Goal: Transaction & Acquisition: Purchase product/service

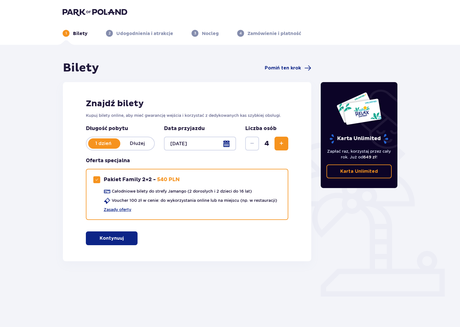
scroll to position [1, 0]
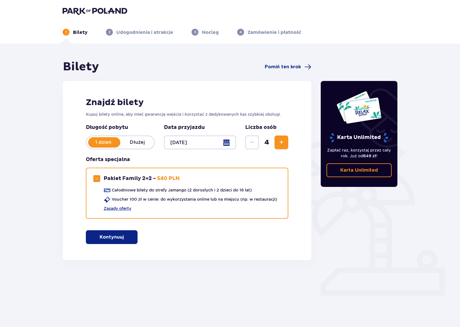
click at [127, 241] on button "Kontynuuj" at bounding box center [112, 237] width 52 height 14
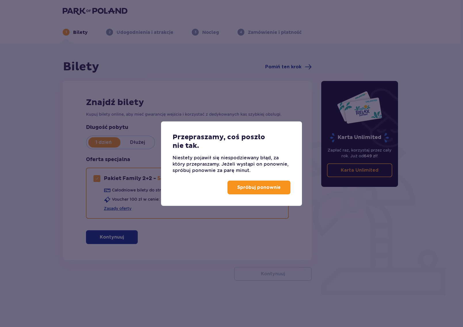
click at [244, 189] on p "Spróbuj ponownie" at bounding box center [258, 188] width 43 height 6
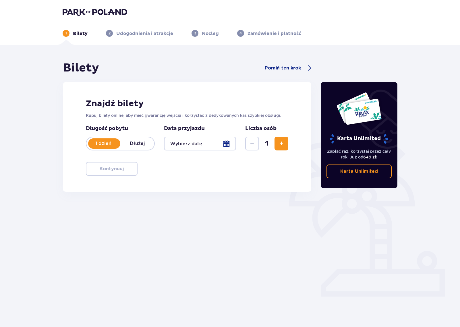
click at [202, 144] on div at bounding box center [200, 144] width 72 height 14
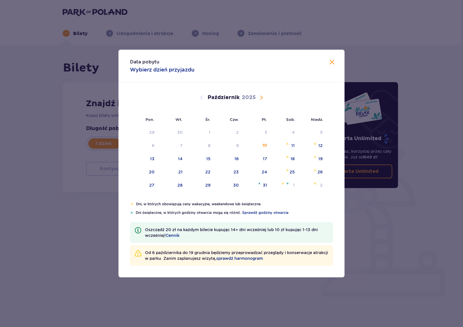
click at [263, 98] on span "Następny miesiąc" at bounding box center [261, 97] width 7 height 7
click at [262, 98] on span "Następny miesiąc" at bounding box center [261, 97] width 7 height 7
click at [203, 96] on span "Poprzedni miesiąc" at bounding box center [201, 97] width 7 height 7
click at [260, 145] on div "7" at bounding box center [256, 146] width 28 height 13
type input "07.11.25"
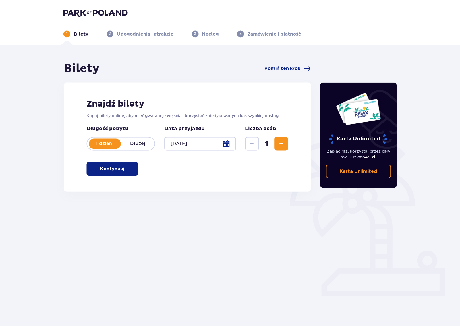
scroll to position [1, 0]
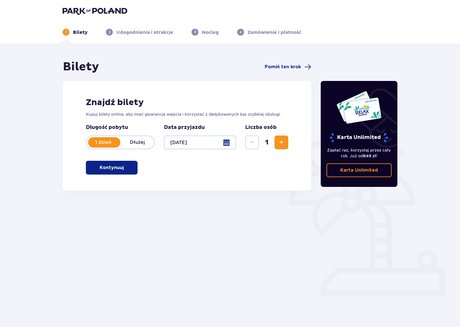
click at [281, 147] on button "Zwiększ" at bounding box center [282, 143] width 14 height 14
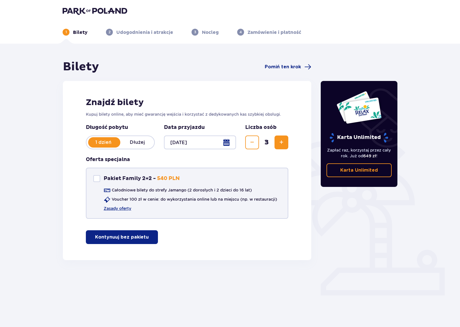
click at [97, 180] on div "Pakiet Family 2+2" at bounding box center [96, 178] width 7 height 7
checkbox input "true"
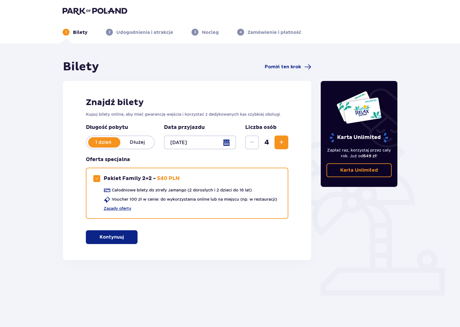
click at [132, 235] on button "Kontynuuj" at bounding box center [112, 237] width 52 height 14
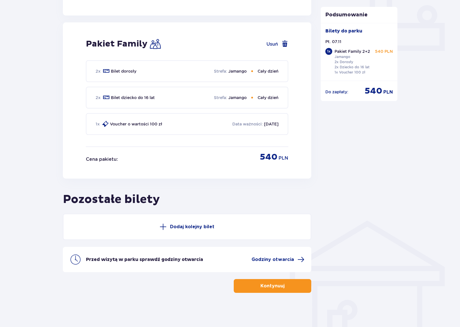
scroll to position [246, 0]
click at [285, 258] on span "Godziny otwarcia" at bounding box center [273, 259] width 43 height 6
click at [283, 283] on span "button" at bounding box center [286, 286] width 7 height 7
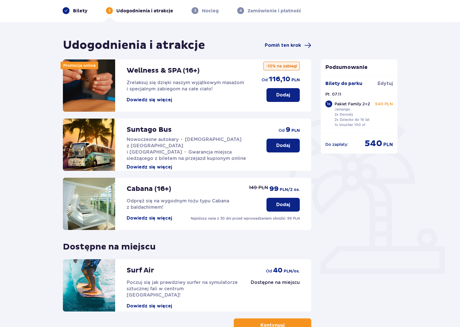
scroll to position [62, 0]
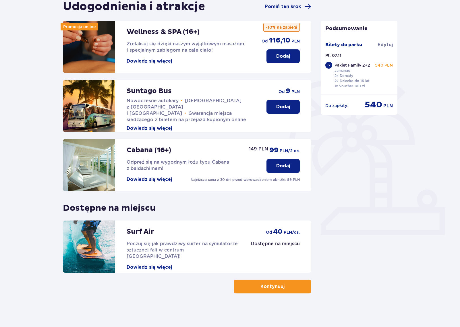
click at [268, 290] on button "Kontynuuj" at bounding box center [273, 287] width 78 height 14
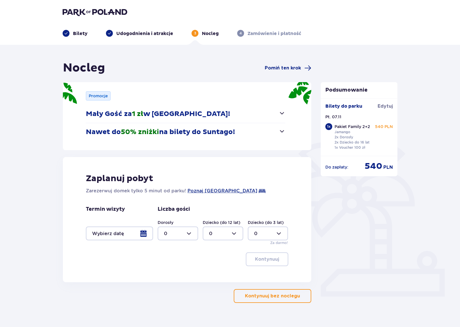
click at [235, 135] on p "Nawet do 50% zniżki na bilety do Suntago!" at bounding box center [160, 132] width 149 height 9
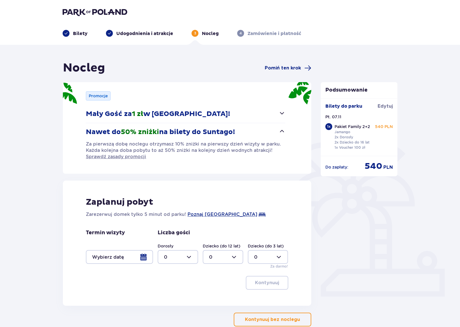
click at [139, 258] on div at bounding box center [119, 257] width 67 height 14
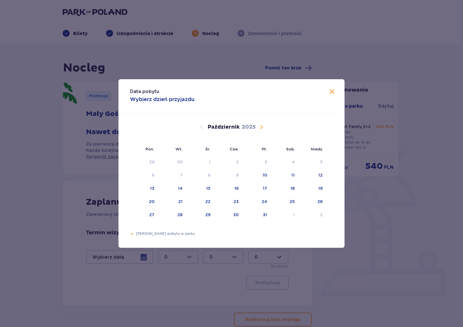
click at [260, 127] on span "Następny miesiąc" at bounding box center [261, 127] width 7 height 7
click at [263, 178] on div "7" at bounding box center [256, 175] width 28 height 13
click at [334, 94] on span "Zamknij" at bounding box center [331, 92] width 7 height 7
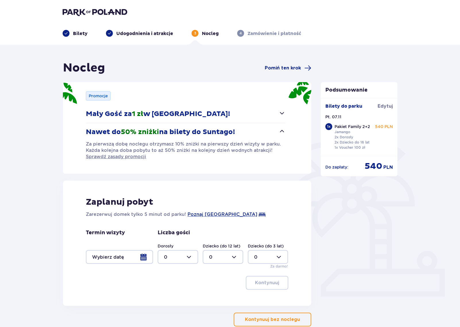
click at [144, 257] on div at bounding box center [119, 257] width 67 height 14
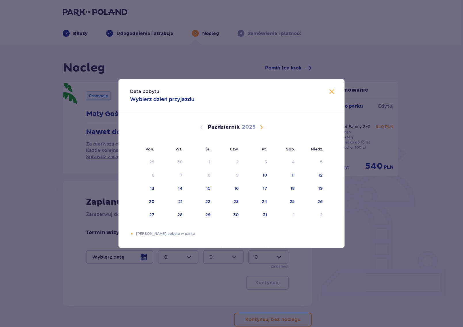
click at [262, 122] on div "Październik 2025" at bounding box center [231, 133] width 190 height 43
click at [260, 125] on span "Następny miesiąc" at bounding box center [261, 127] width 7 height 7
click at [261, 177] on div "7" at bounding box center [256, 175] width 28 height 13
click at [328, 92] on div "Data pobytu Wybierz dzień przyjazdu" at bounding box center [231, 95] width 226 height 33
click at [330, 90] on span "Zamknij" at bounding box center [331, 92] width 7 height 7
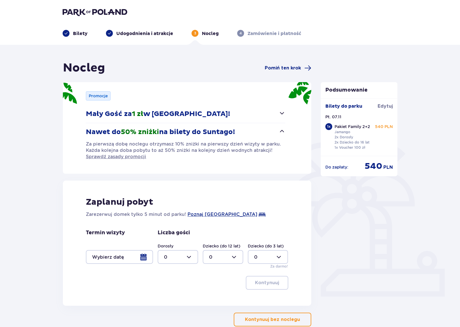
click at [298, 322] on span "button" at bounding box center [301, 319] width 7 height 7
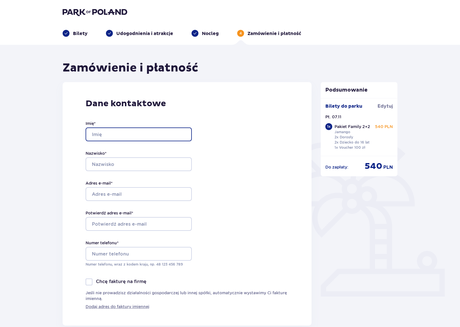
click at [146, 137] on input "Imię *" at bounding box center [139, 135] width 106 height 14
type input "Michal"
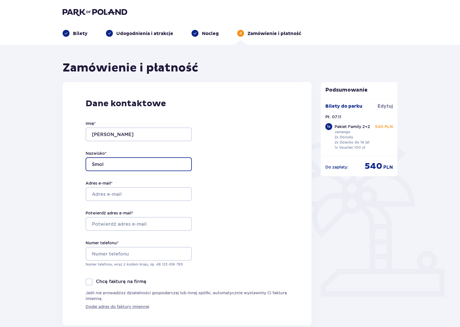
type input "Smol"
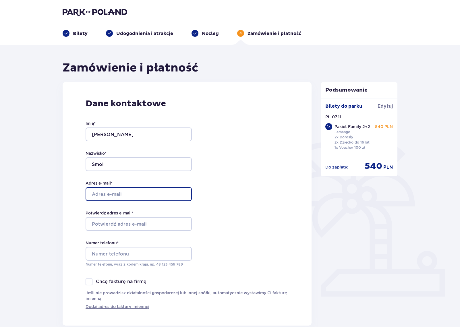
type input "[PERSON_NAME][EMAIL_ADDRESS][DOMAIN_NAME]"
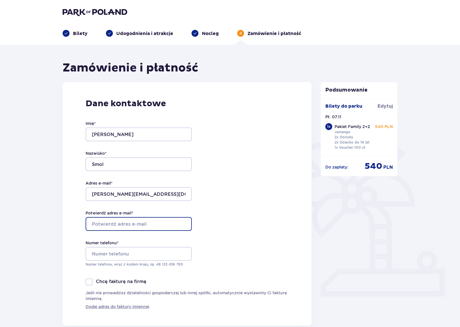
type input "[PERSON_NAME][EMAIL_ADDRESS][DOMAIN_NAME]"
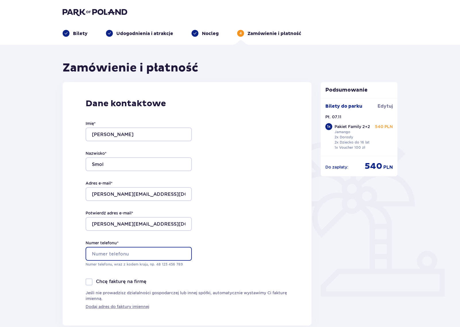
click at [152, 252] on input "Numer telefonu *" at bounding box center [139, 254] width 106 height 14
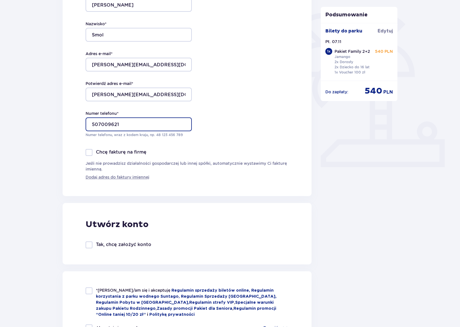
scroll to position [132, 0]
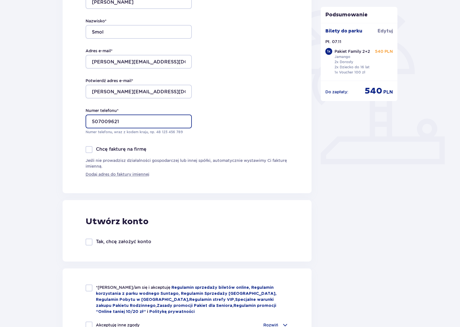
type input "507009621"
click at [87, 287] on div at bounding box center [89, 288] width 7 height 7
checkbox input "true"
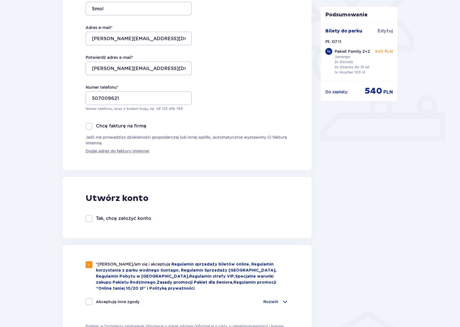
scroll to position [169, 0]
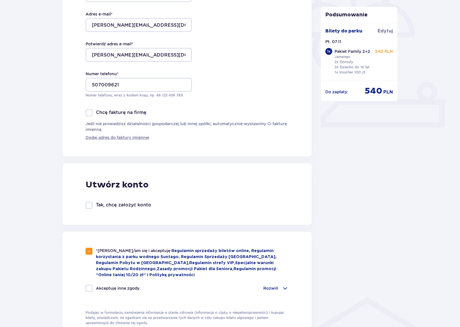
click at [91, 289] on div at bounding box center [89, 288] width 7 height 7
checkbox input "true"
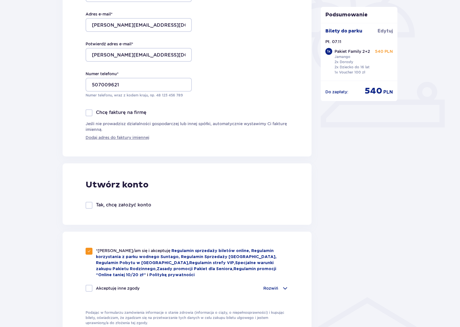
checkbox input "true"
click at [276, 287] on p "Rozwiń" at bounding box center [271, 289] width 15 height 6
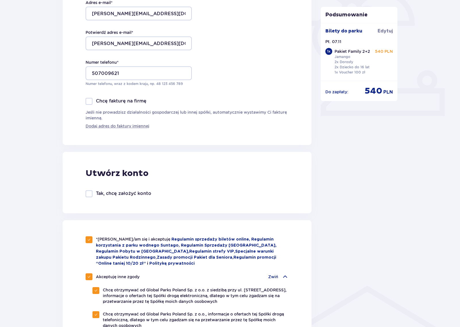
scroll to position [216, 0]
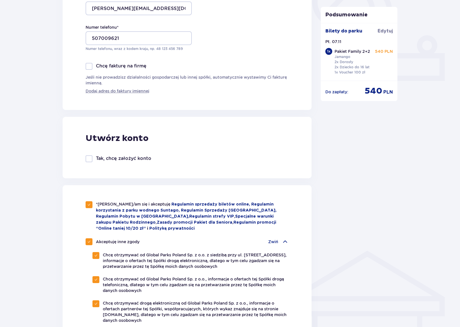
click at [87, 241] on span at bounding box center [88, 241] width 3 height 3
checkbox input "false"
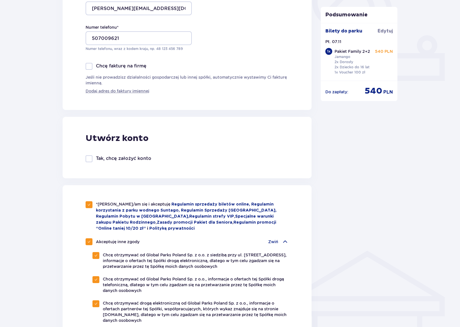
checkbox input "false"
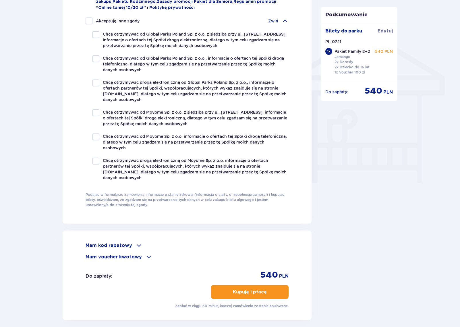
scroll to position [493, 0]
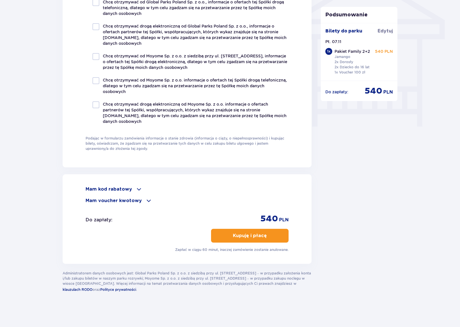
click at [246, 237] on p "Kupuję i płacę" at bounding box center [250, 236] width 34 height 6
